Goal: Information Seeking & Learning: Learn about a topic

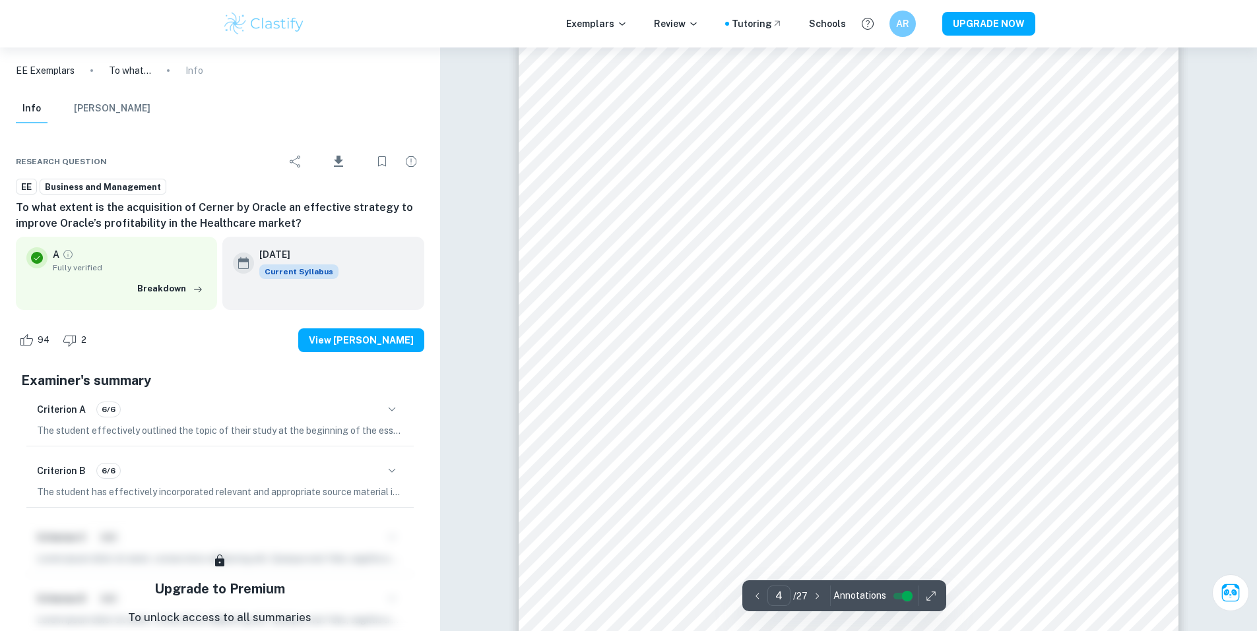
scroll to position [3263, 0]
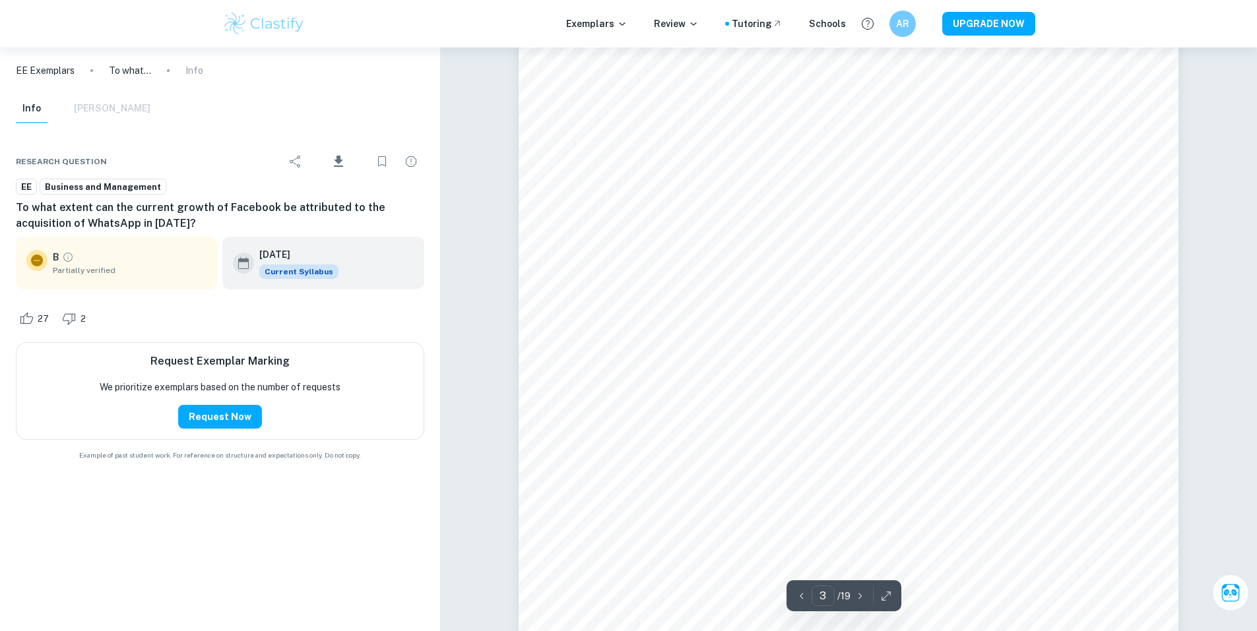
scroll to position [2289, 0]
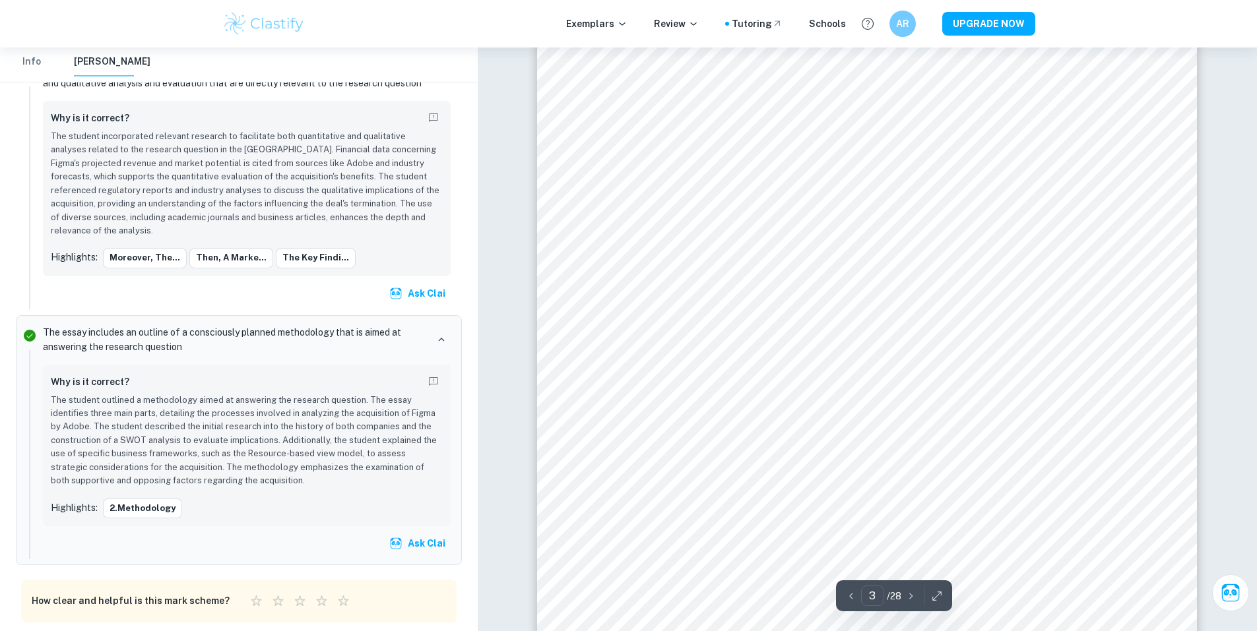
scroll to position [1885, 0]
